Goal: Find contact information: Obtain details needed to contact an individual or organization

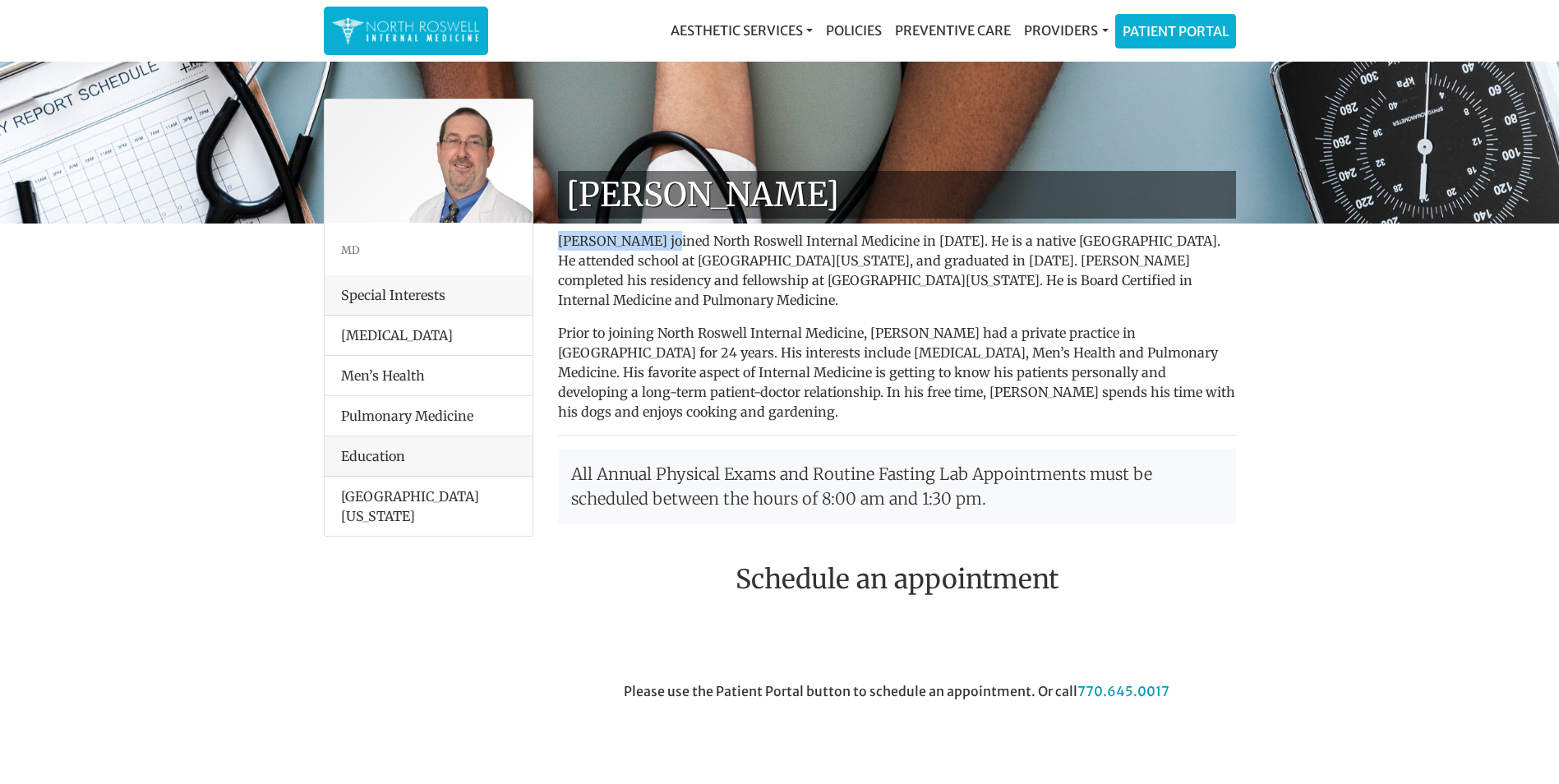
drag, startPoint x: 666, startPoint y: 236, endPoint x: 548, endPoint y: 245, distance: 118.3
click at [548, 245] on div "[PERSON_NAME] [PERSON_NAME] joined North Roswell Internal Medicine in [DATE]. H…" at bounding box center [897, 706] width 703 height 1072
copy p "[PERSON_NAME]"
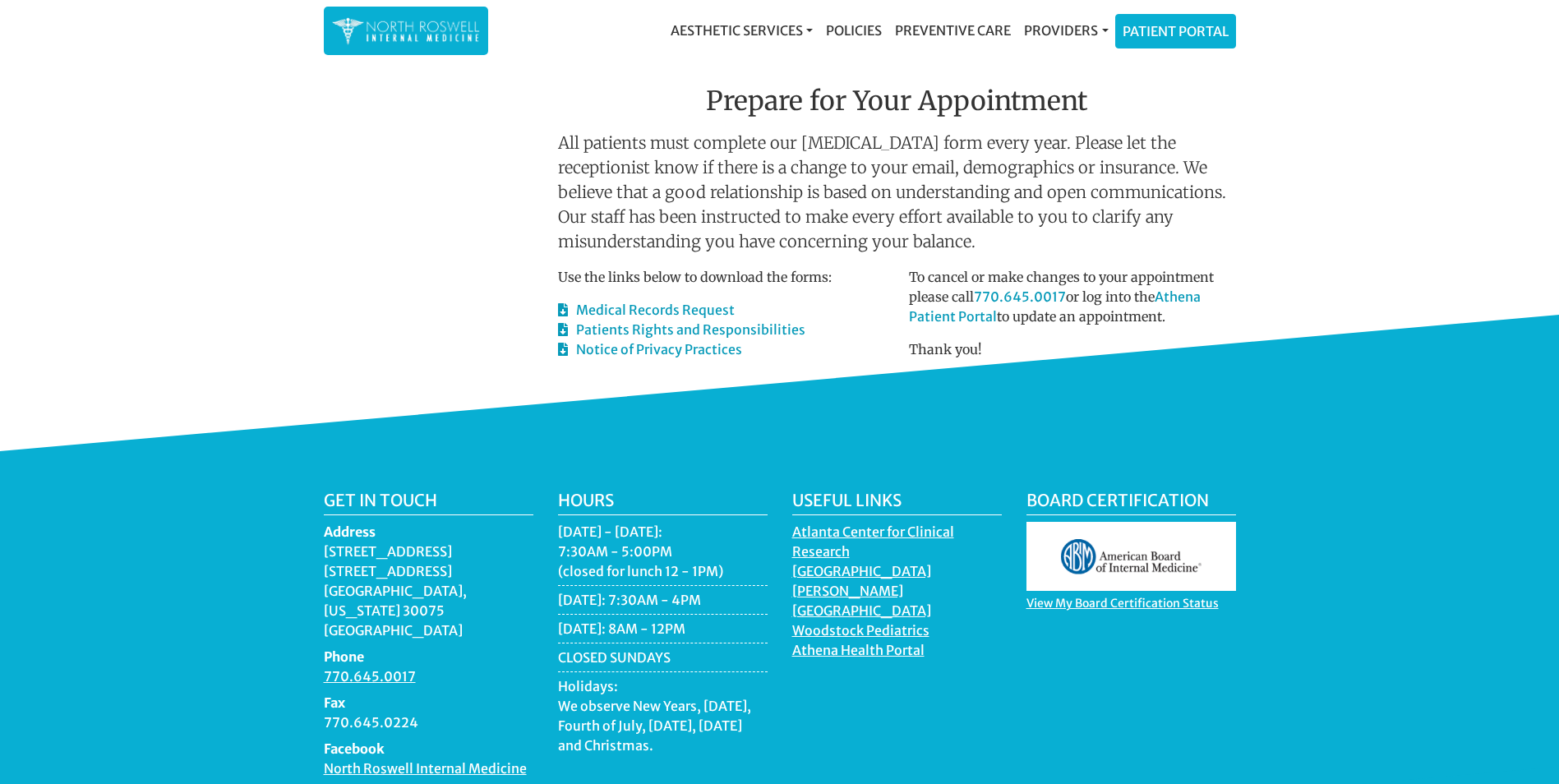
scroll to position [911, 0]
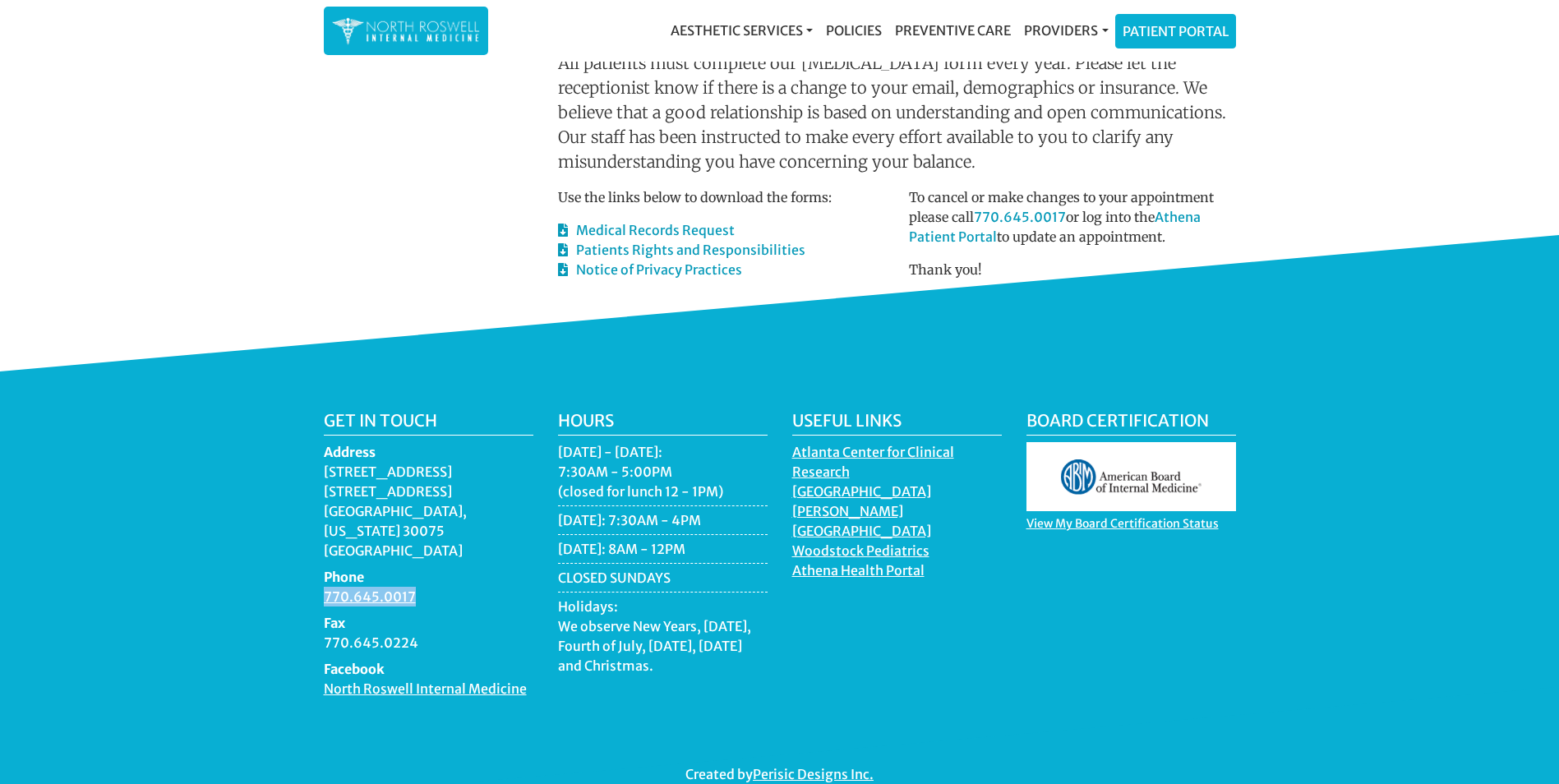
drag, startPoint x: 430, startPoint y: 559, endPoint x: 313, endPoint y: 565, distance: 117.2
click at [313, 565] on div "Get in touch Address [STREET_ADDRESS][US_STATE] Phone 770.645.0017 Fax 770.645.…" at bounding box center [429, 561] width 234 height 300
copy link "770.645.0017"
drag, startPoint x: 477, startPoint y: 574, endPoint x: 428, endPoint y: 606, distance: 58.5
click at [477, 612] on dt "Fax" at bounding box center [429, 622] width 210 height 20
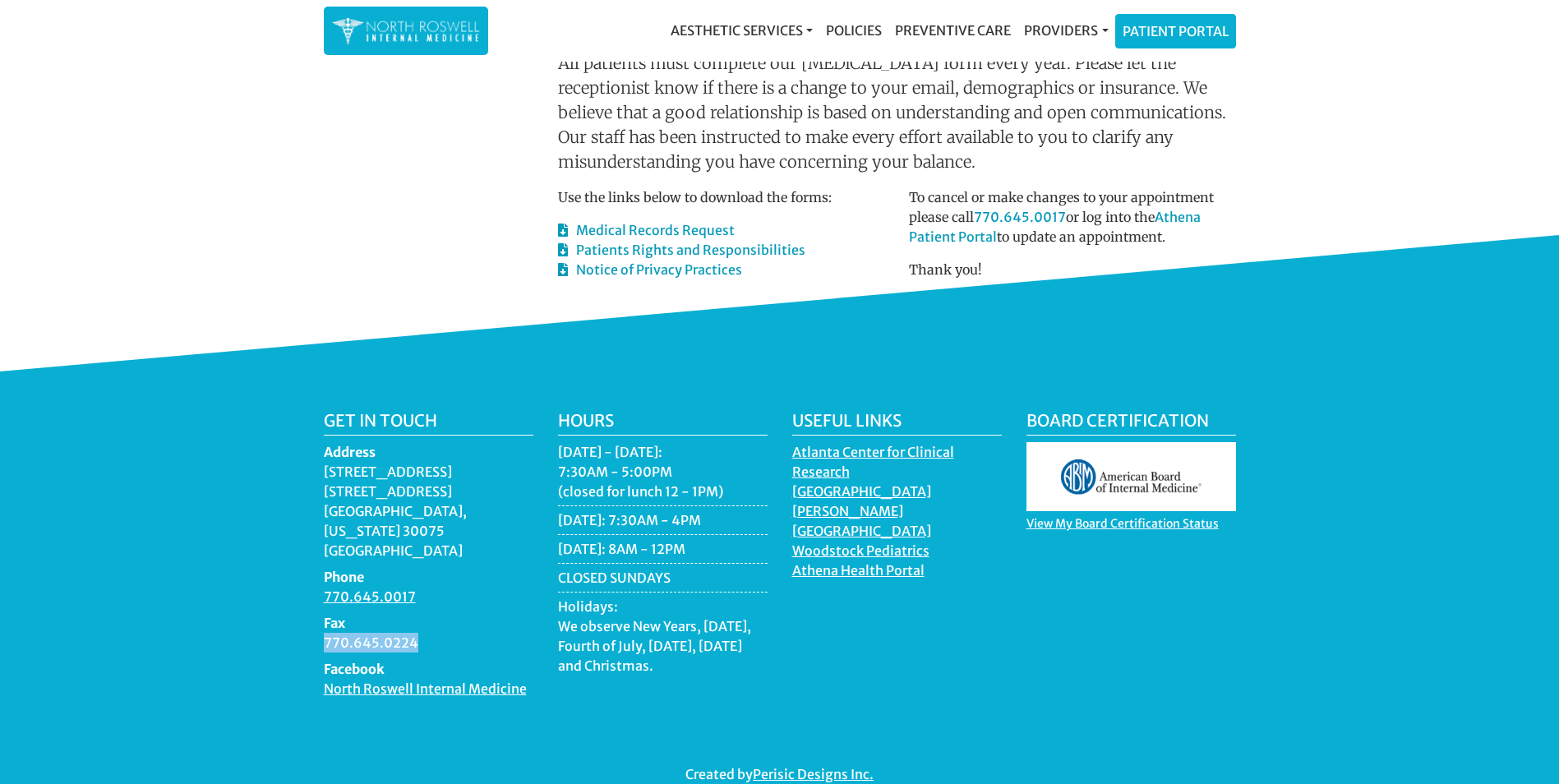
drag, startPoint x: 423, startPoint y: 603, endPoint x: 313, endPoint y: 608, distance: 110.1
click at [313, 608] on div "Get in touch Address [STREET_ADDRESS][US_STATE] Phone 770.645.0017 Fax 770.645.…" at bounding box center [429, 561] width 234 height 300
copy dd "770.645.0224"
drag, startPoint x: 404, startPoint y: 568, endPoint x: 325, endPoint y: 561, distance: 79.3
click at [325, 586] on dd "770.645.0017" at bounding box center [429, 596] width 210 height 20
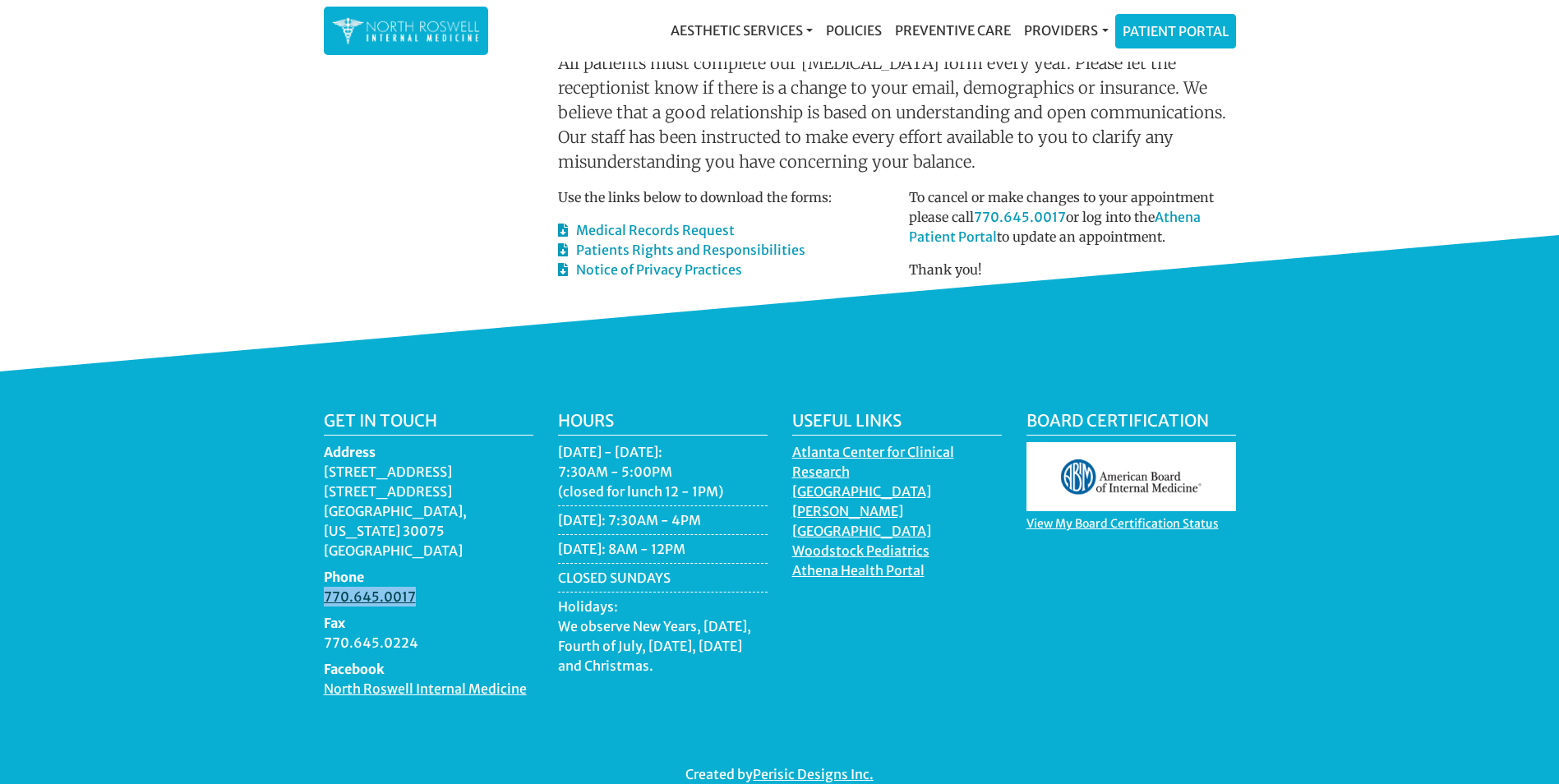
copy link "770.645.0017"
click at [370, 371] on div "Get in touch Address [STREET_ADDRESS][US_STATE] Phone 770.645.0017 Fax 770.645.…" at bounding box center [779, 597] width 1559 height 452
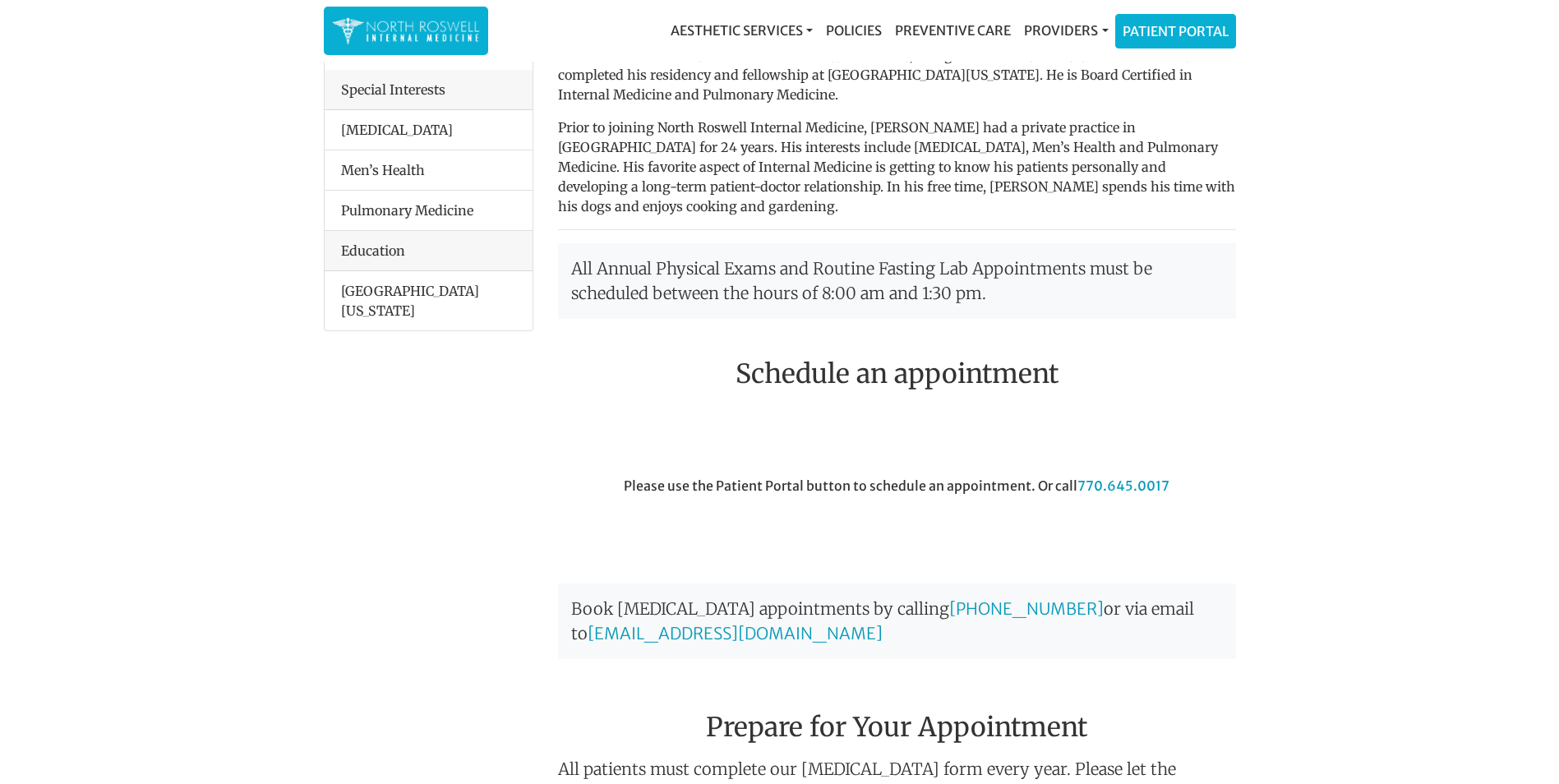
scroll to position [0, 0]
